Goal: Download file/media

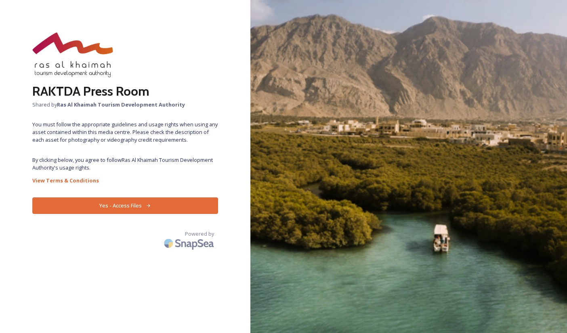
click at [123, 198] on button "Yes - Access Files" at bounding box center [125, 206] width 186 height 17
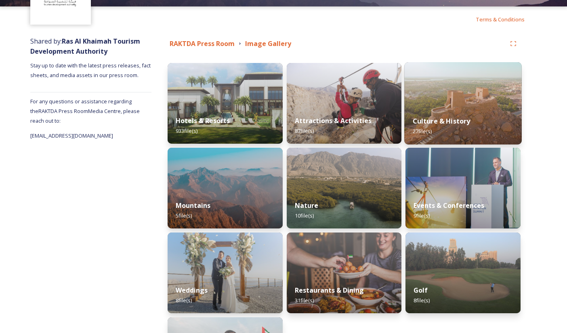
scroll to position [70, 0]
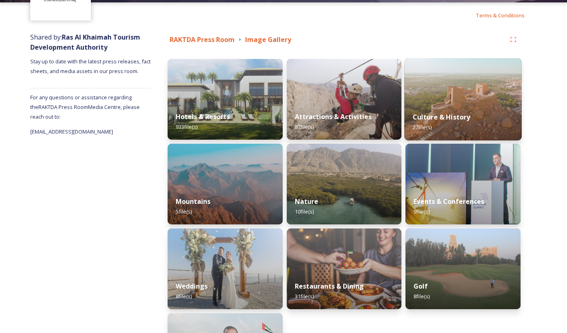
click at [473, 103] on img at bounding box center [463, 99] width 117 height 82
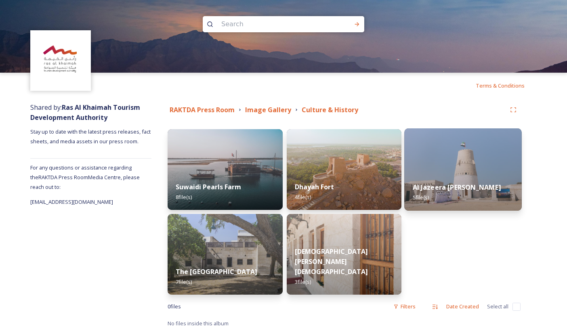
click at [444, 162] on img at bounding box center [463, 170] width 117 height 82
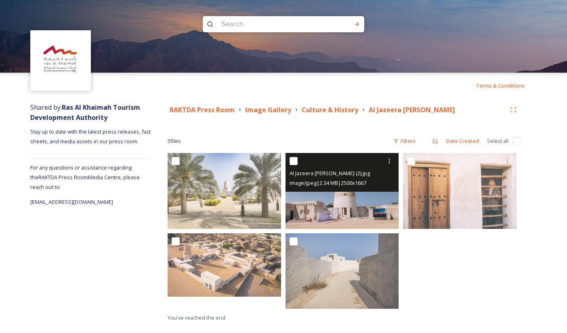
click at [332, 215] on img at bounding box center [343, 191] width 114 height 76
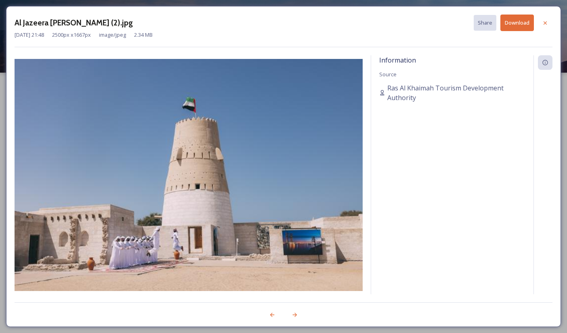
click at [507, 24] on button "Download" at bounding box center [518, 23] width 34 height 17
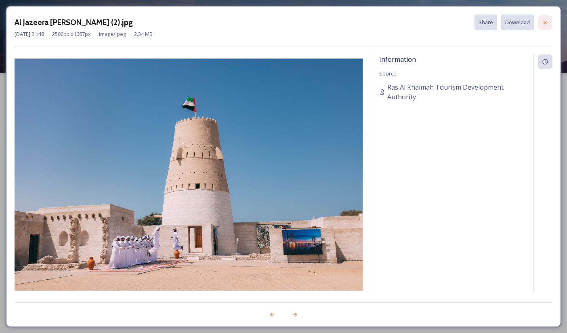
click at [544, 21] on icon at bounding box center [545, 22] width 6 height 6
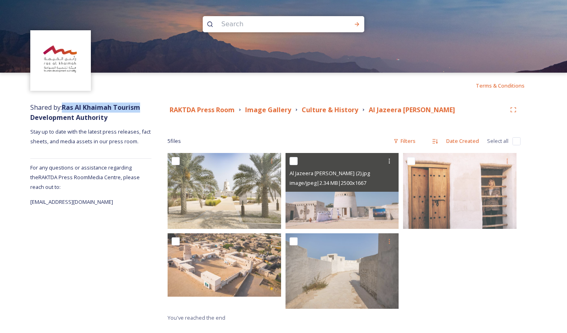
drag, startPoint x: 63, startPoint y: 107, endPoint x: 140, endPoint y: 110, distance: 76.8
click at [140, 110] on strong "Ras Al Khaimah Tourism Development Authority" at bounding box center [85, 112] width 110 height 19
drag, startPoint x: 29, startPoint y: 177, endPoint x: 50, endPoint y: 178, distance: 21.0
click at [50, 178] on div "Shared by: Ras Al Khaimah Tourism Development Authority Stay up to date with th…" at bounding box center [283, 213] width 567 height 228
copy span "RAKTDA"
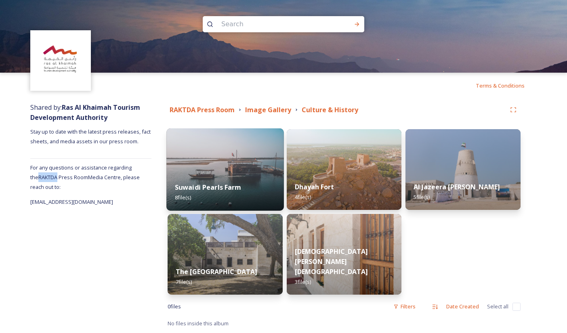
click at [215, 160] on img at bounding box center [225, 170] width 117 height 82
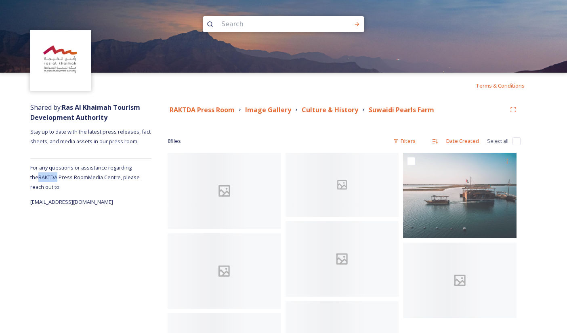
scroll to position [74, 0]
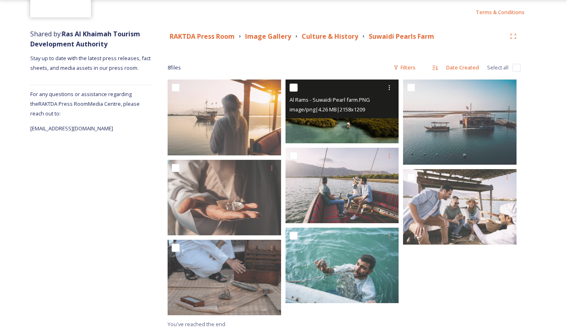
click at [326, 113] on span "image/png | 4.26 MB | 2158 x 1209" at bounding box center [328, 109] width 76 height 7
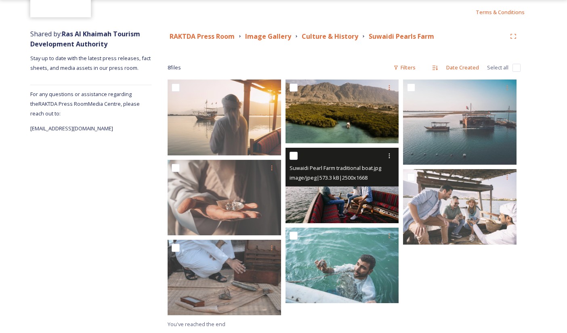
click at [371, 206] on img at bounding box center [343, 186] width 114 height 76
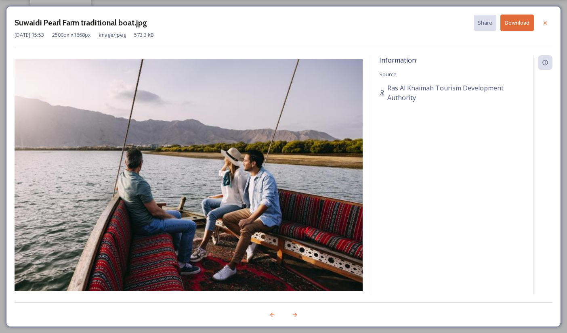
click at [506, 25] on button "Download" at bounding box center [518, 23] width 34 height 17
click at [548, 24] on icon at bounding box center [545, 23] width 6 height 6
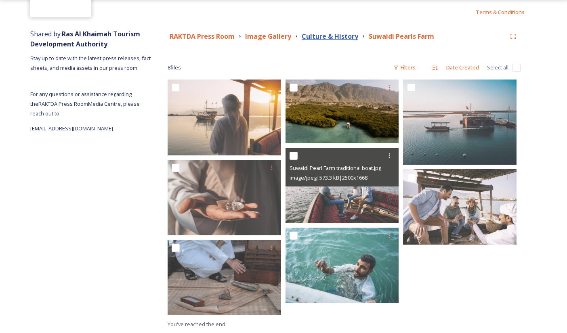
click at [324, 36] on strong "Culture & History" at bounding box center [330, 36] width 57 height 9
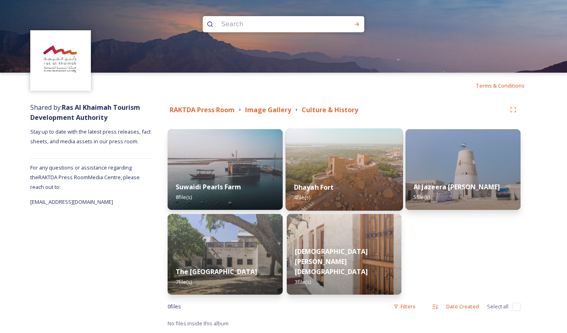
click at [342, 179] on div "Dhayah Fort 4 file(s)" at bounding box center [344, 192] width 117 height 37
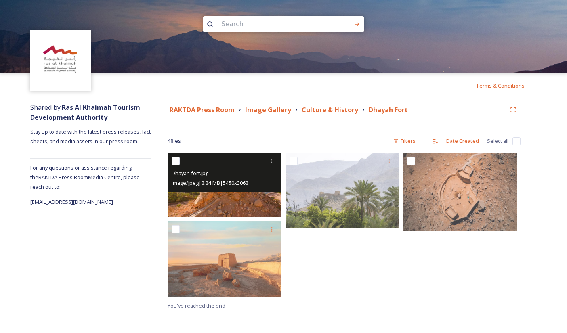
click at [215, 192] on img at bounding box center [225, 185] width 114 height 64
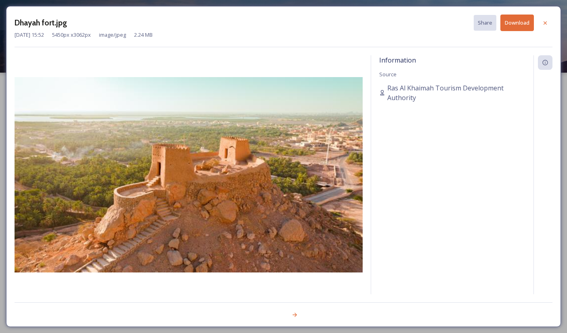
click at [517, 23] on button "Download" at bounding box center [518, 23] width 34 height 17
click at [542, 21] on icon at bounding box center [545, 23] width 6 height 6
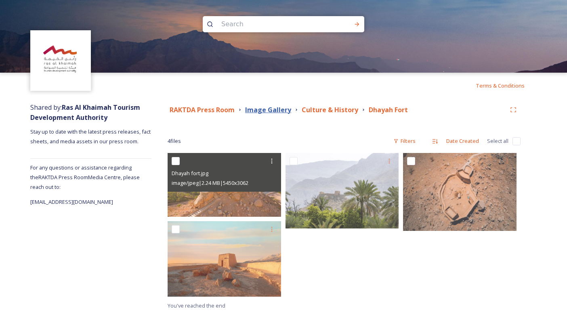
click at [263, 107] on strong "Image Gallery" at bounding box center [268, 109] width 46 height 9
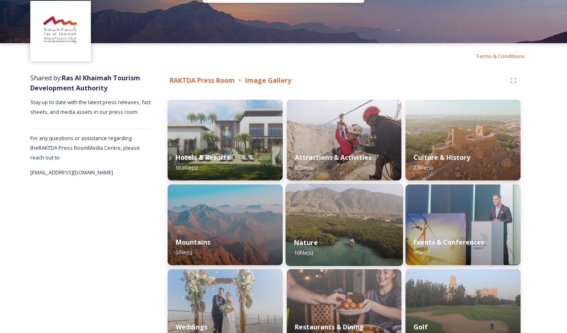
scroll to position [34, 0]
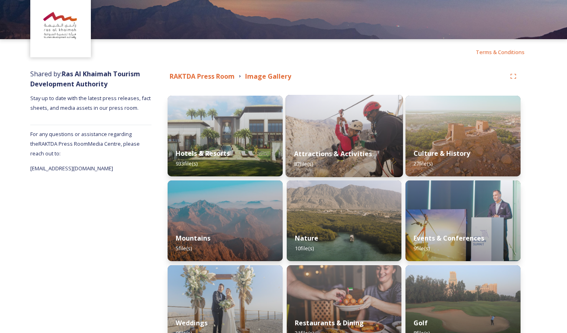
click at [312, 139] on img at bounding box center [344, 136] width 117 height 82
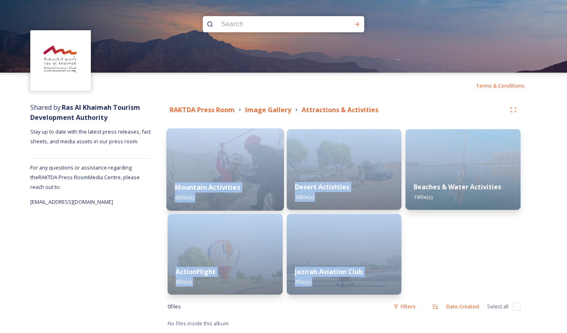
drag, startPoint x: 488, startPoint y: 269, endPoint x: 220, endPoint y: 156, distance: 290.9
click at [220, 156] on div "Mountain Activities 43 file(s) ActionFlight 6 file(s) Desert Activities 16 file…" at bounding box center [344, 212] width 353 height 166
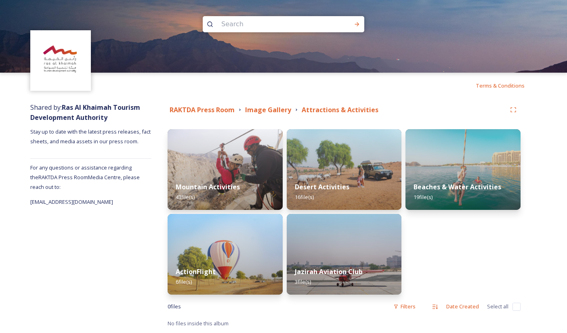
click at [487, 247] on div "Beaches & Water Activities 19 file(s)" at bounding box center [463, 212] width 115 height 166
click at [245, 255] on img at bounding box center [225, 254] width 117 height 82
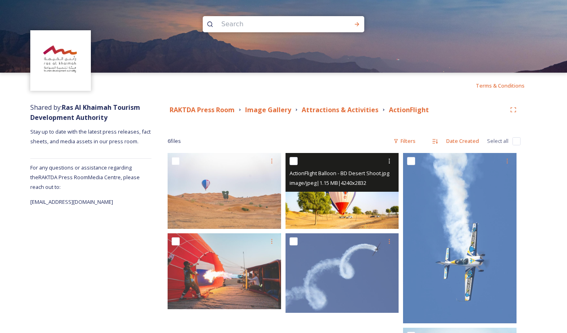
click at [312, 213] on img at bounding box center [343, 191] width 114 height 76
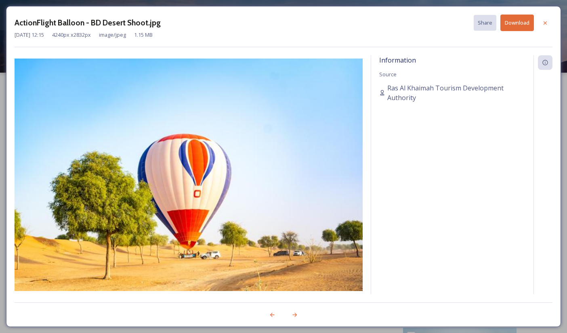
click at [515, 23] on button "Download" at bounding box center [518, 23] width 34 height 17
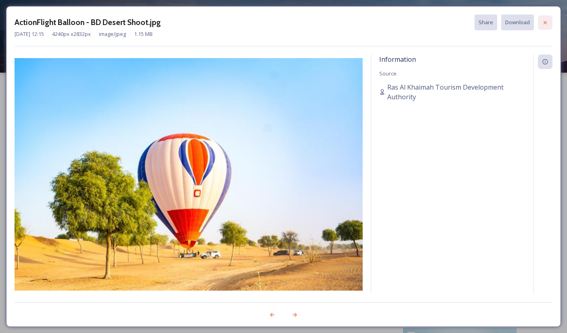
click at [545, 22] on icon at bounding box center [545, 22] width 3 height 3
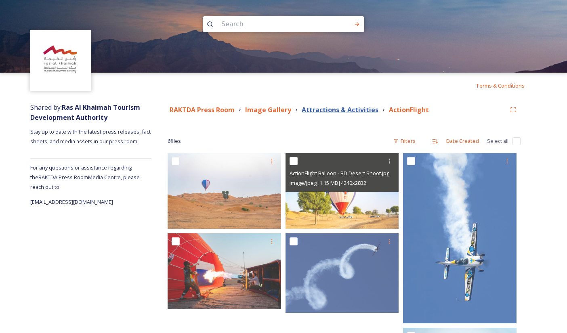
click at [352, 110] on strong "Attractions & Activities" at bounding box center [340, 109] width 77 height 9
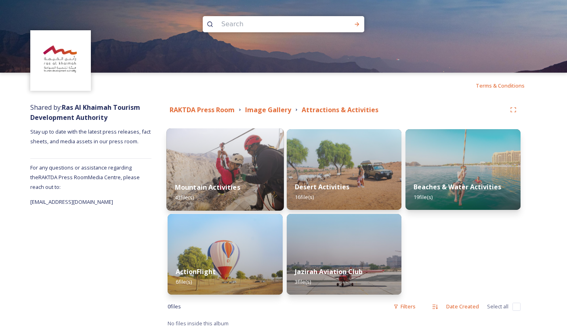
click at [197, 167] on img at bounding box center [225, 170] width 117 height 82
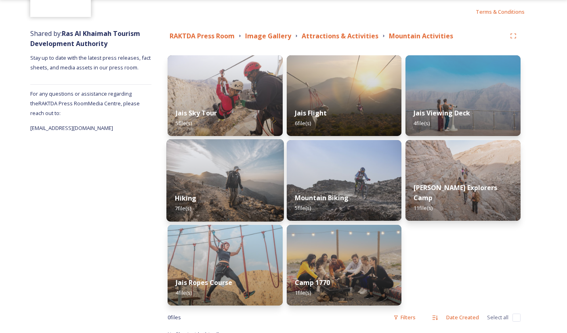
scroll to position [84, 0]
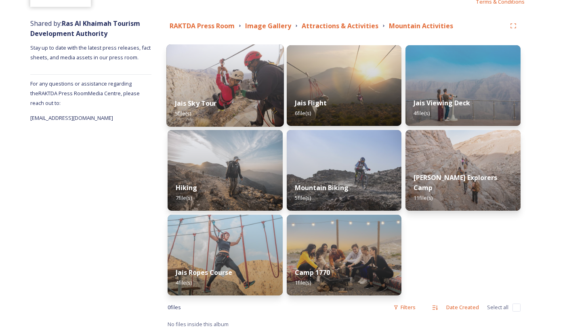
click at [221, 91] on div "Jais Sky Tour 5 file(s)" at bounding box center [225, 108] width 117 height 37
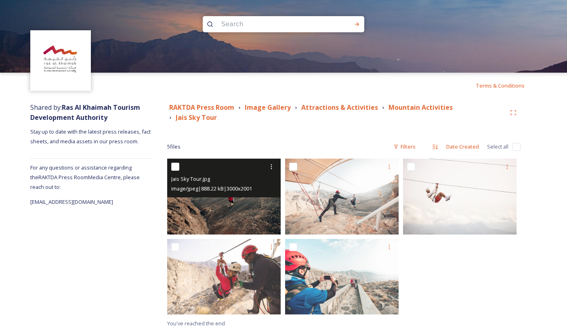
click at [221, 213] on img at bounding box center [224, 197] width 114 height 76
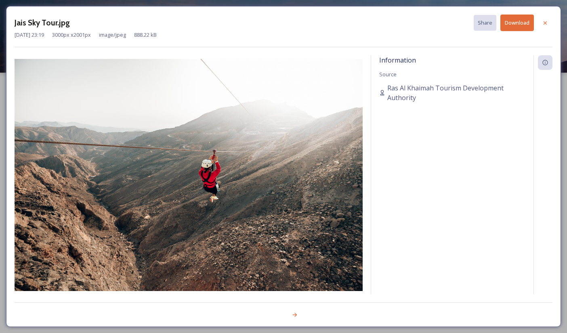
click at [515, 15] on button "Download" at bounding box center [518, 23] width 34 height 17
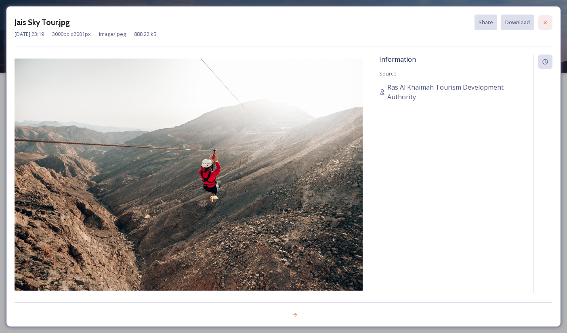
click at [542, 22] on icon at bounding box center [545, 22] width 6 height 6
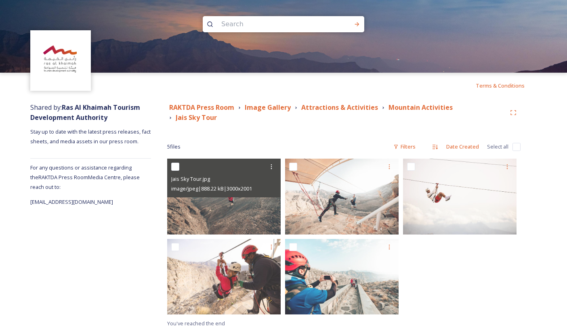
click at [409, 103] on div "RAKTDA Press Room Image Gallery Attractions & Activities Mountain Activities Ja…" at bounding box center [344, 113] width 354 height 20
click at [409, 106] on strong "Mountain Activities" at bounding box center [421, 107] width 64 height 9
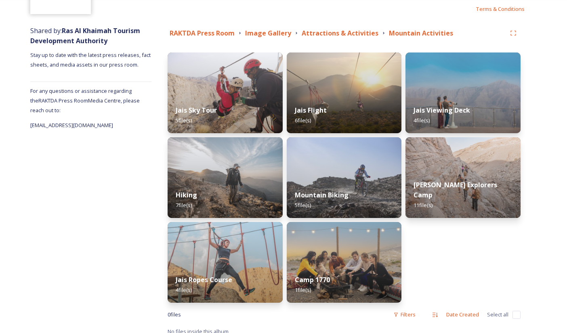
scroll to position [84, 0]
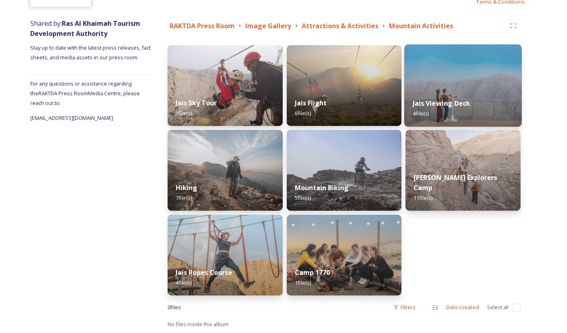
click at [438, 109] on div "Jais Viewing Deck 4 file(s)" at bounding box center [463, 108] width 117 height 37
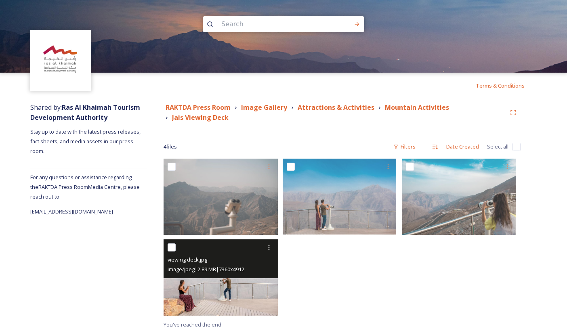
click at [249, 305] on img at bounding box center [221, 278] width 114 height 76
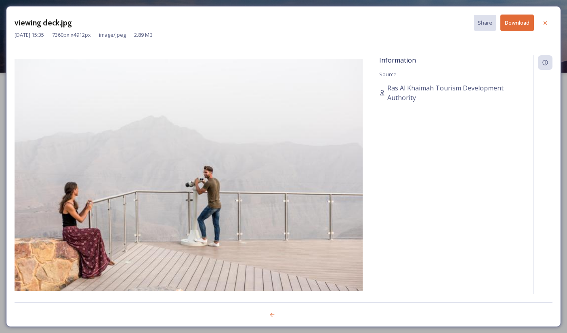
click at [516, 25] on button "Download" at bounding box center [518, 23] width 34 height 17
click at [539, 23] on div at bounding box center [545, 23] width 15 height 15
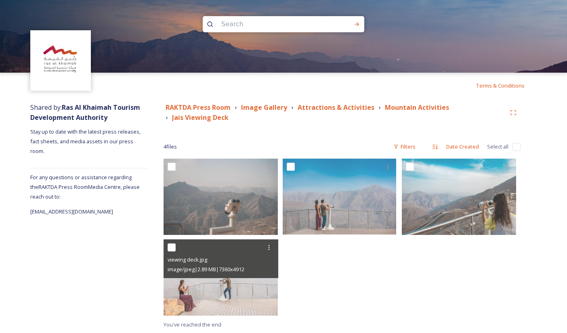
click at [406, 102] on div "RAKTDA Press Room Image Gallery Attractions & Activities Mountain Activities Ja…" at bounding box center [343, 216] width 390 height 235
click at [406, 106] on strong "Mountain Activities" at bounding box center [417, 107] width 64 height 9
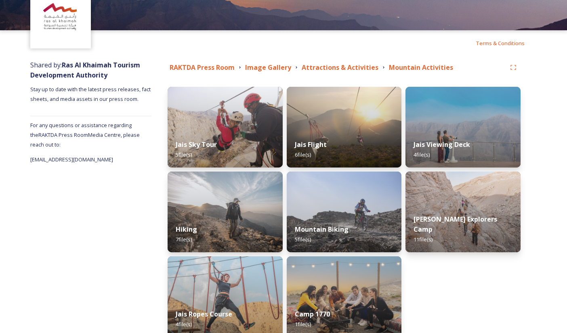
scroll to position [84, 0]
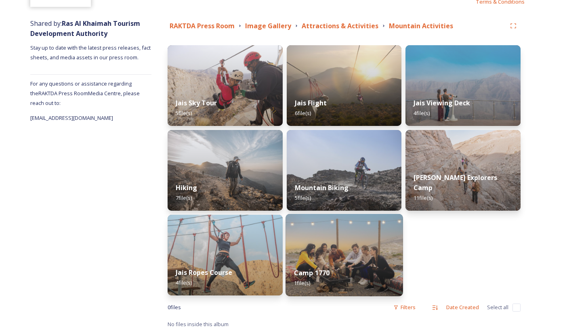
click at [326, 252] on img at bounding box center [344, 255] width 117 height 82
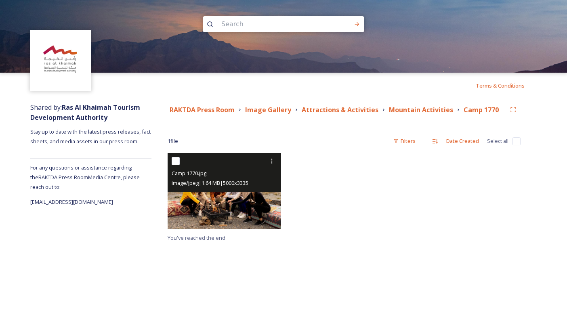
click at [234, 190] on div "Camp 1770.jpg image/jpeg | 1.64 MB | 5000 x 3335" at bounding box center [225, 172] width 114 height 39
click at [255, 206] on img at bounding box center [225, 191] width 114 height 76
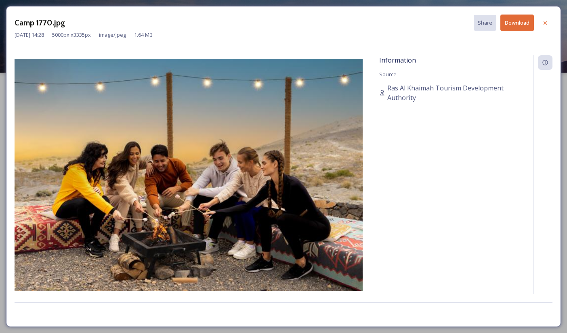
click at [514, 23] on button "Download" at bounding box center [518, 23] width 34 height 17
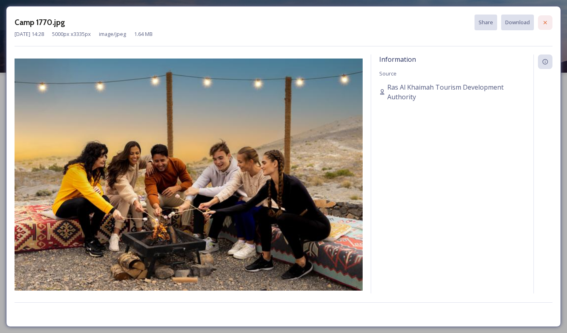
click at [546, 21] on icon at bounding box center [545, 22] width 3 height 3
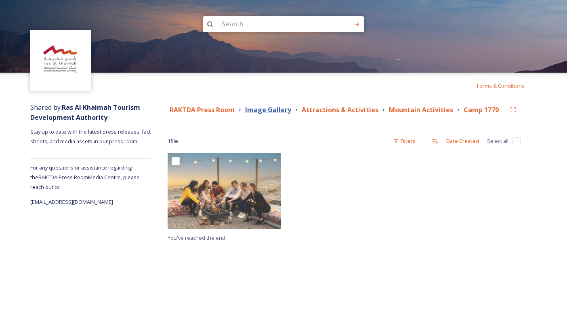
click at [257, 109] on strong "Image Gallery" at bounding box center [268, 109] width 46 height 9
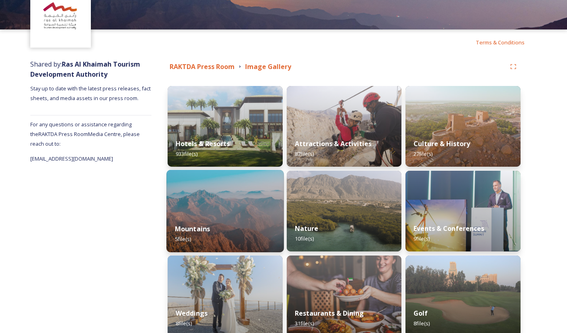
scroll to position [55, 0]
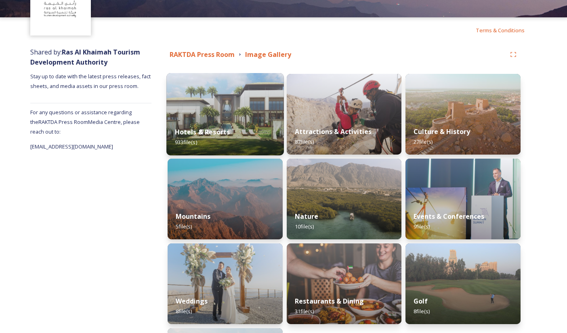
click at [221, 137] on div "Hotels & Resorts 933 file(s)" at bounding box center [225, 137] width 117 height 37
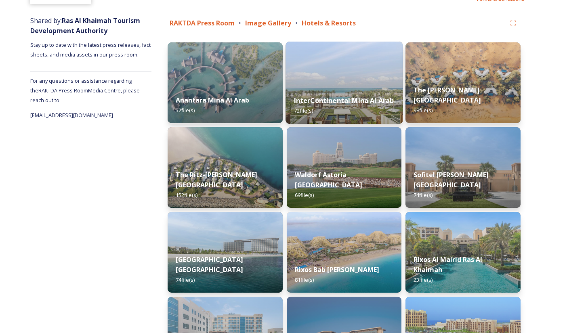
scroll to position [77, 0]
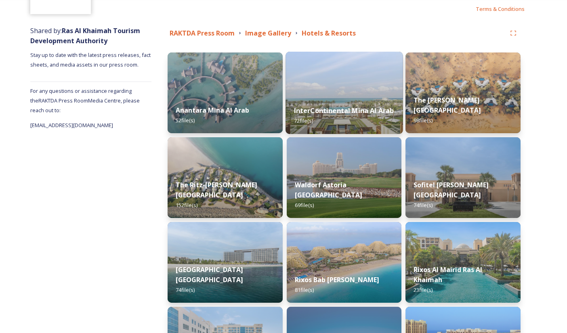
click at [336, 96] on img at bounding box center [344, 93] width 117 height 82
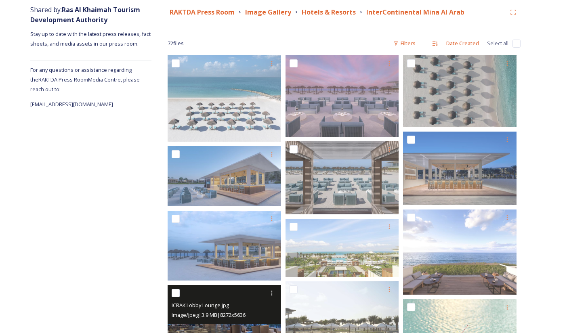
scroll to position [90, 0]
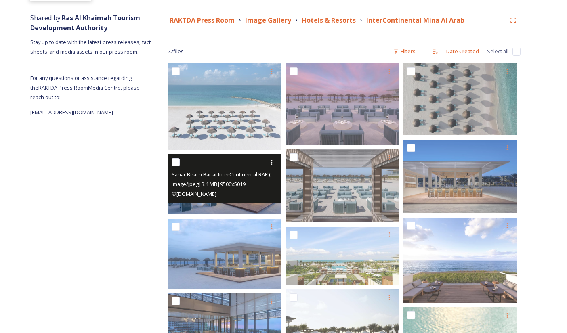
click at [238, 208] on img at bounding box center [225, 184] width 114 height 60
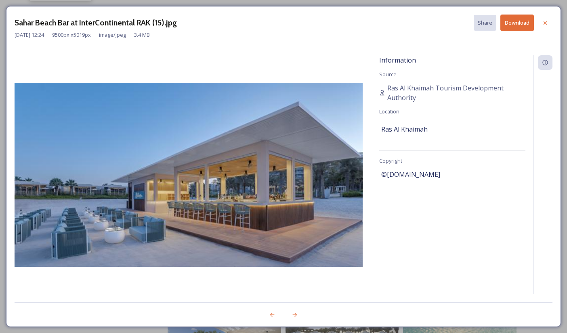
click at [513, 24] on button "Download" at bounding box center [518, 23] width 34 height 17
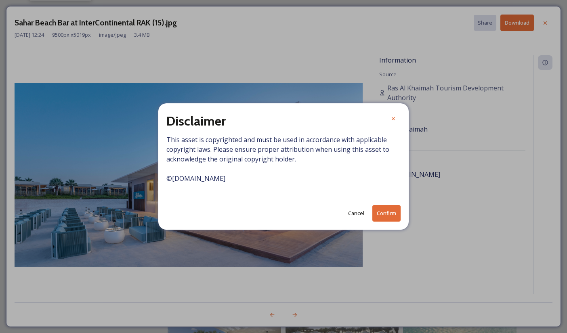
click at [359, 214] on button "Cancel" at bounding box center [356, 214] width 24 height 16
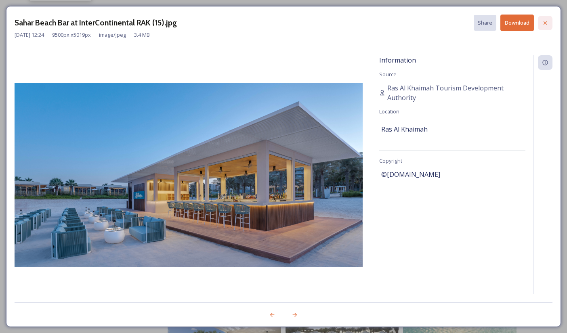
click at [545, 23] on icon at bounding box center [545, 22] width 3 height 3
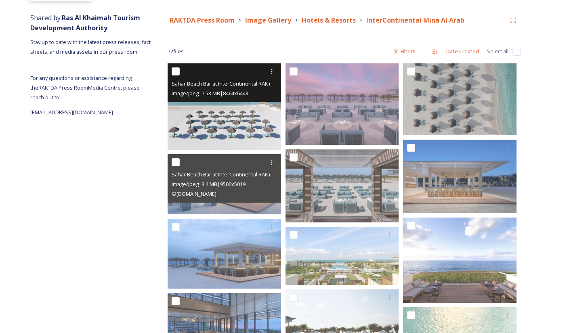
click at [234, 122] on img at bounding box center [225, 106] width 114 height 86
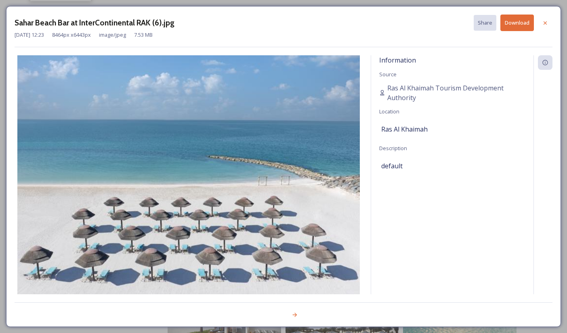
click at [511, 21] on button "Download" at bounding box center [518, 23] width 34 height 17
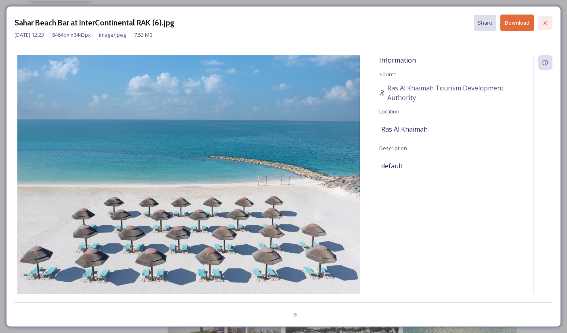
click at [542, 19] on div at bounding box center [545, 23] width 15 height 15
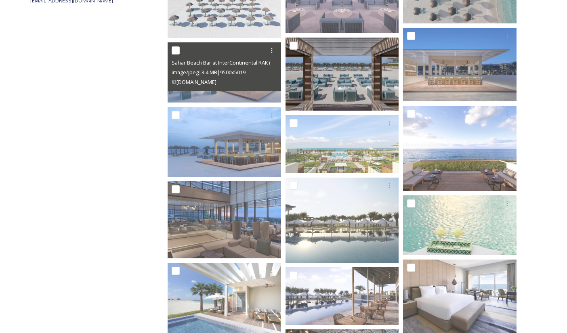
scroll to position [0, 0]
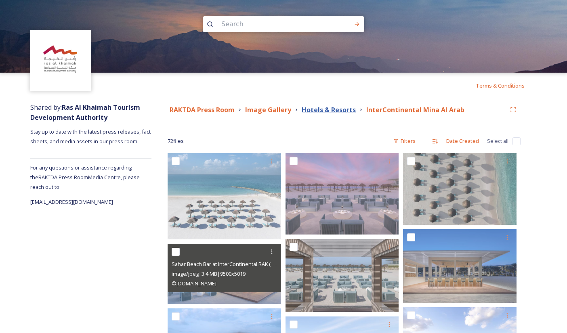
click at [316, 113] on strong "Hotels & Resorts" at bounding box center [329, 109] width 54 height 9
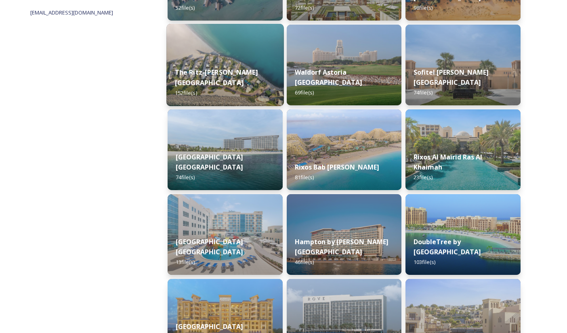
scroll to position [173, 0]
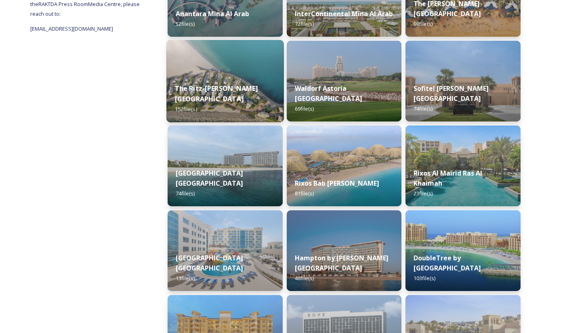
click at [218, 75] on img at bounding box center [225, 81] width 117 height 82
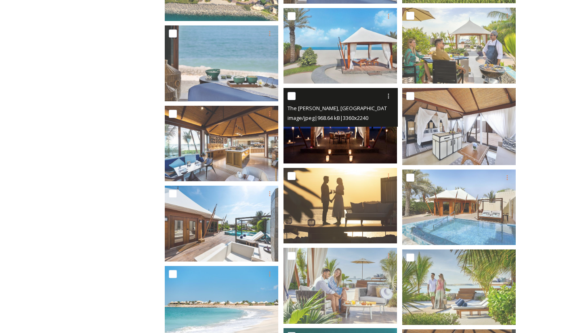
scroll to position [228, 0]
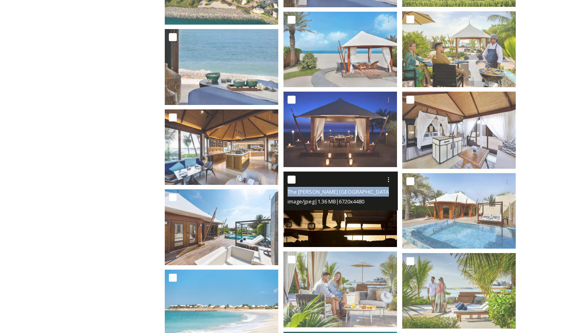
drag, startPoint x: 350, startPoint y: 179, endPoint x: 375, endPoint y: 191, distance: 27.1
click at [375, 191] on div "The [PERSON_NAME] [GEOGRAPHIC_DATA], [PERSON_NAME][GEOGRAPHIC_DATA] [GEOGRAPHIC…" at bounding box center [341, 191] width 114 height 39
click at [345, 228] on img at bounding box center [341, 210] width 114 height 76
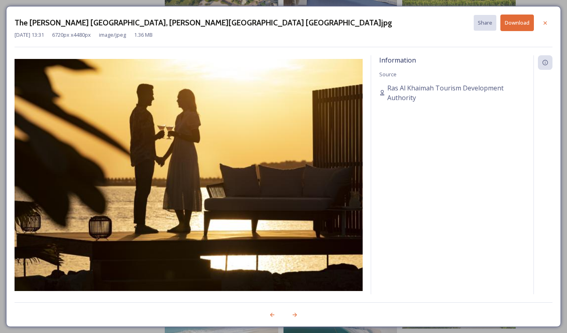
click at [513, 23] on button "Download" at bounding box center [518, 23] width 34 height 17
